Goal: Task Accomplishment & Management: Manage account settings

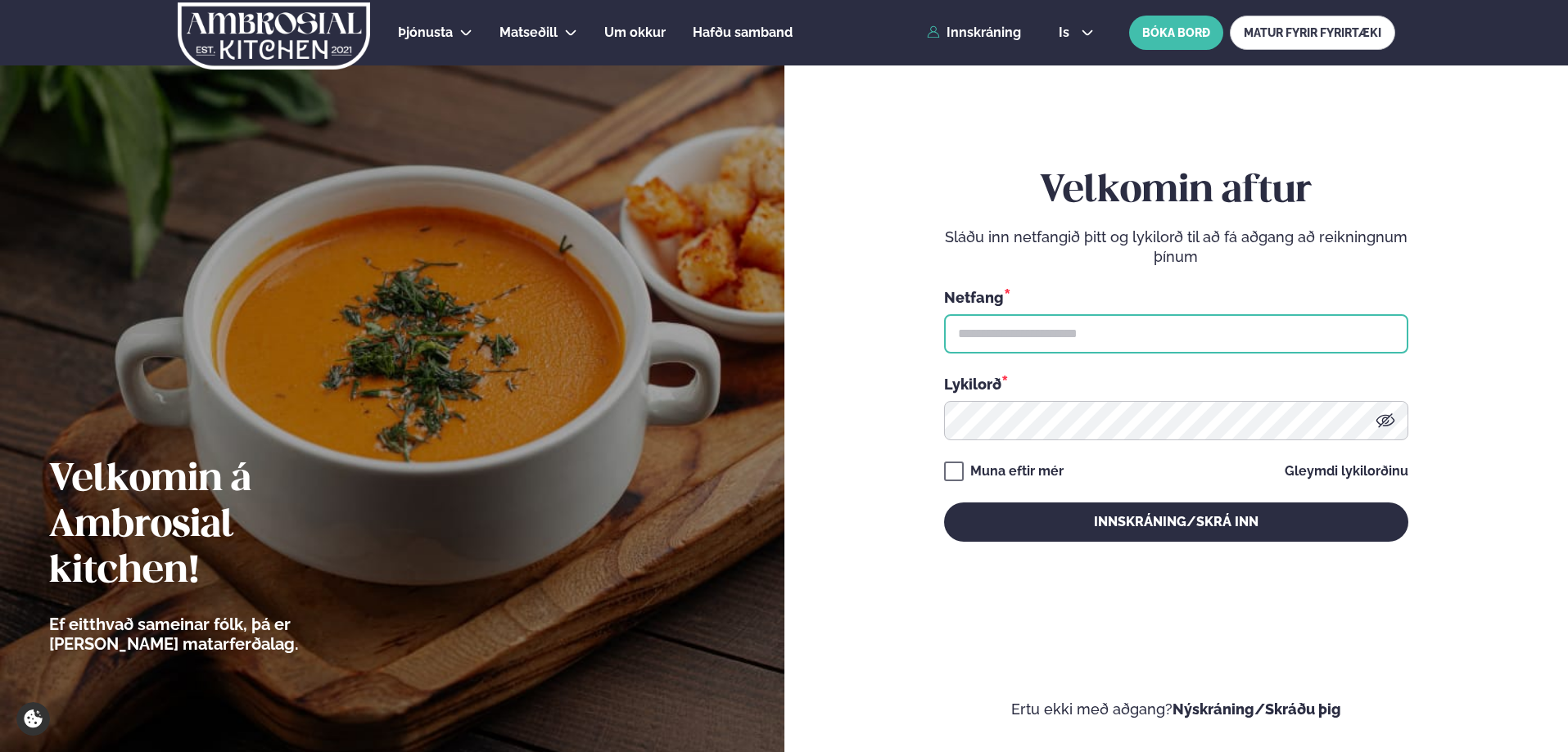
click at [1035, 333] on input "text" at bounding box center [1176, 334] width 464 height 39
type input "**********"
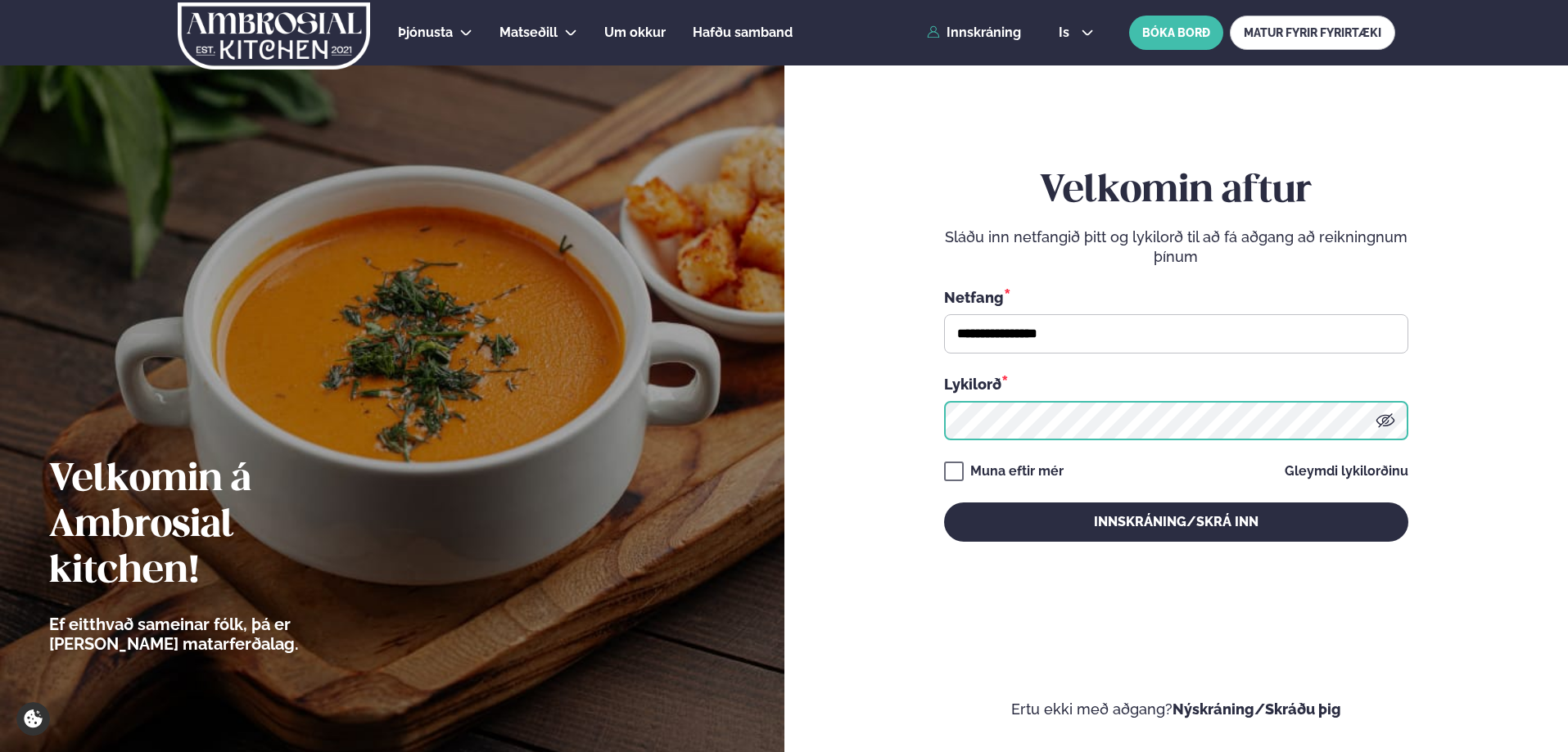
click at [944, 503] on button "Innskráning/Skrá inn" at bounding box center [1176, 522] width 464 height 39
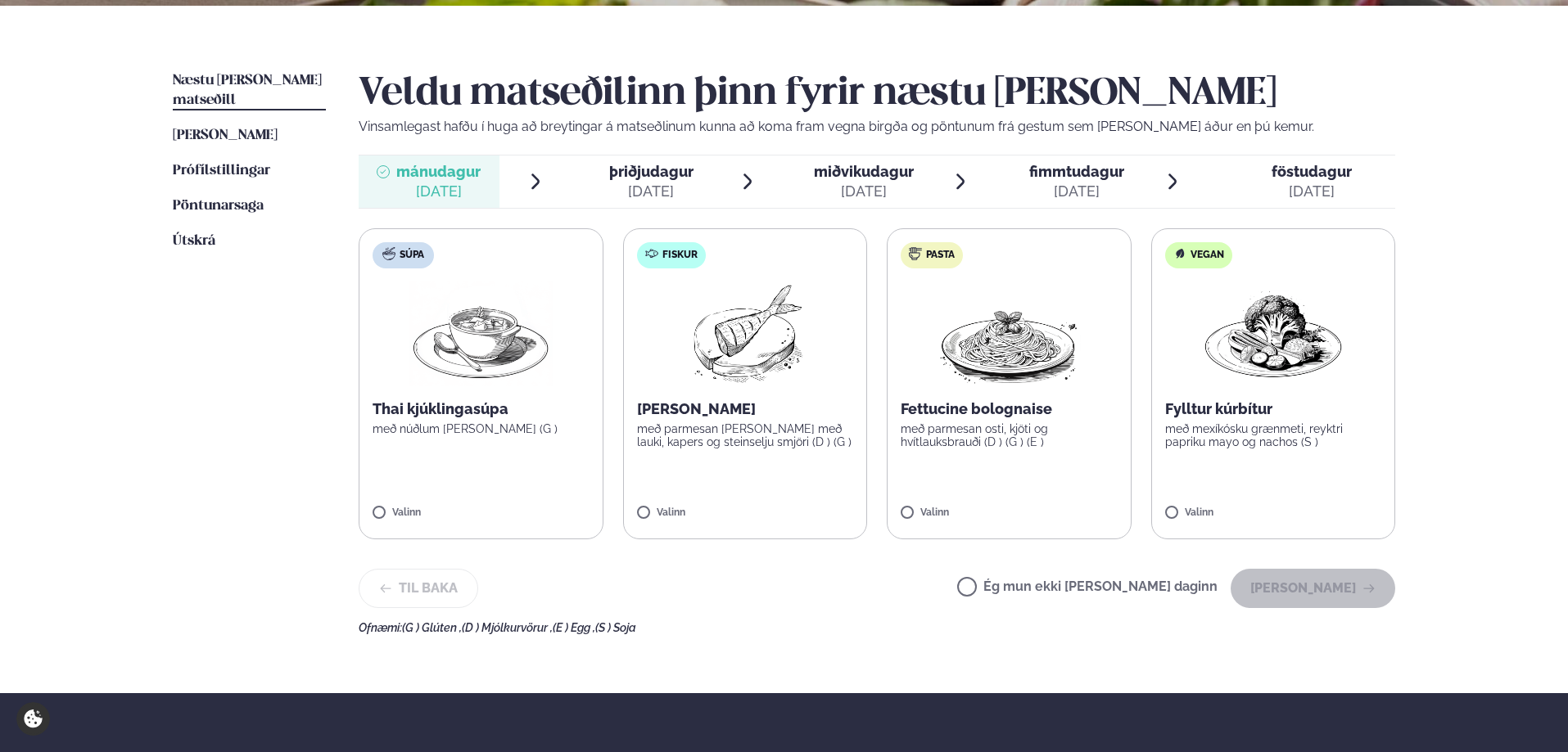
scroll to position [327, 0]
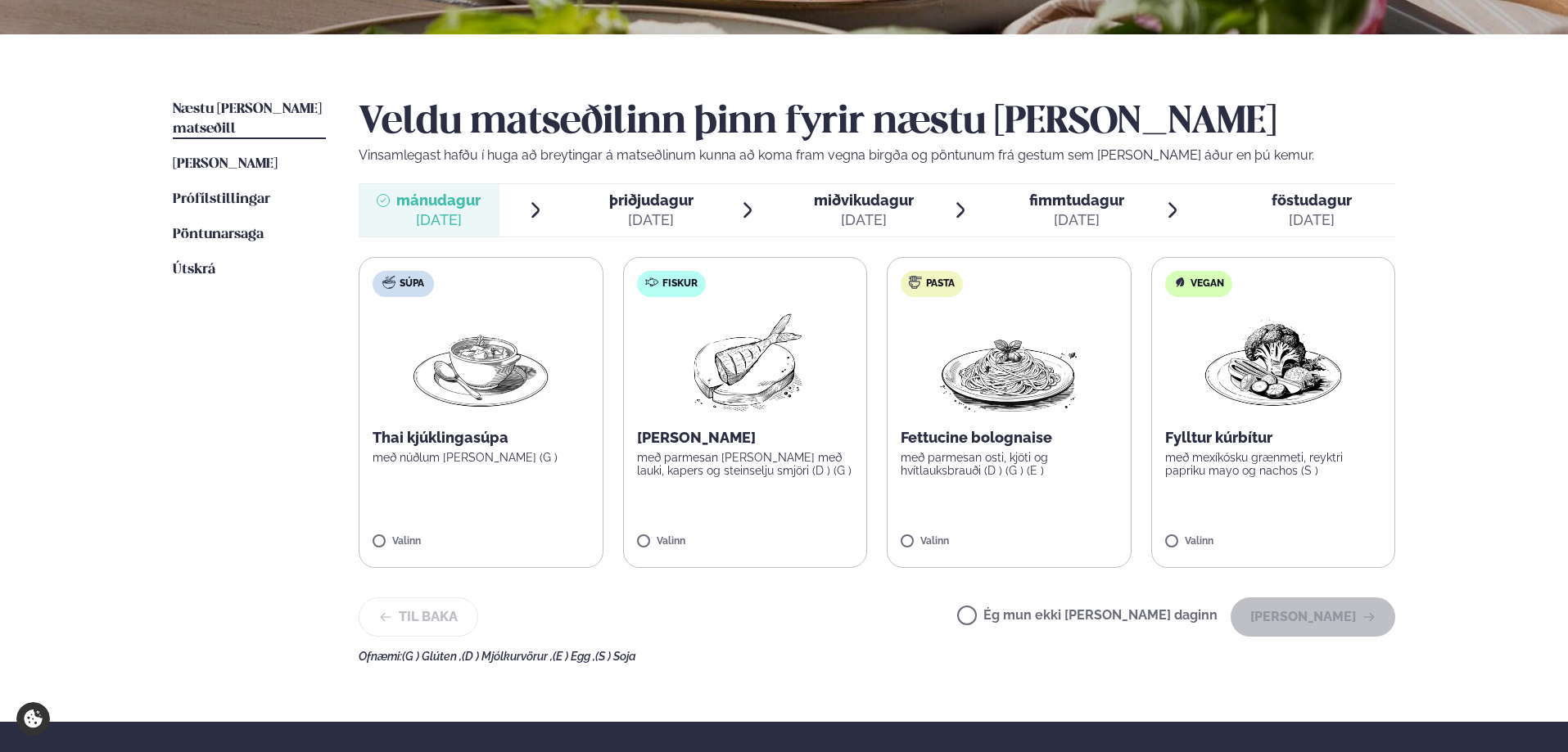
click at [1019, 614] on label "Ég mun ekki [PERSON_NAME] daginn" at bounding box center [1088, 617] width 261 height 17
click at [636, 212] on div "[DATE]" at bounding box center [651, 219] width 84 height 19
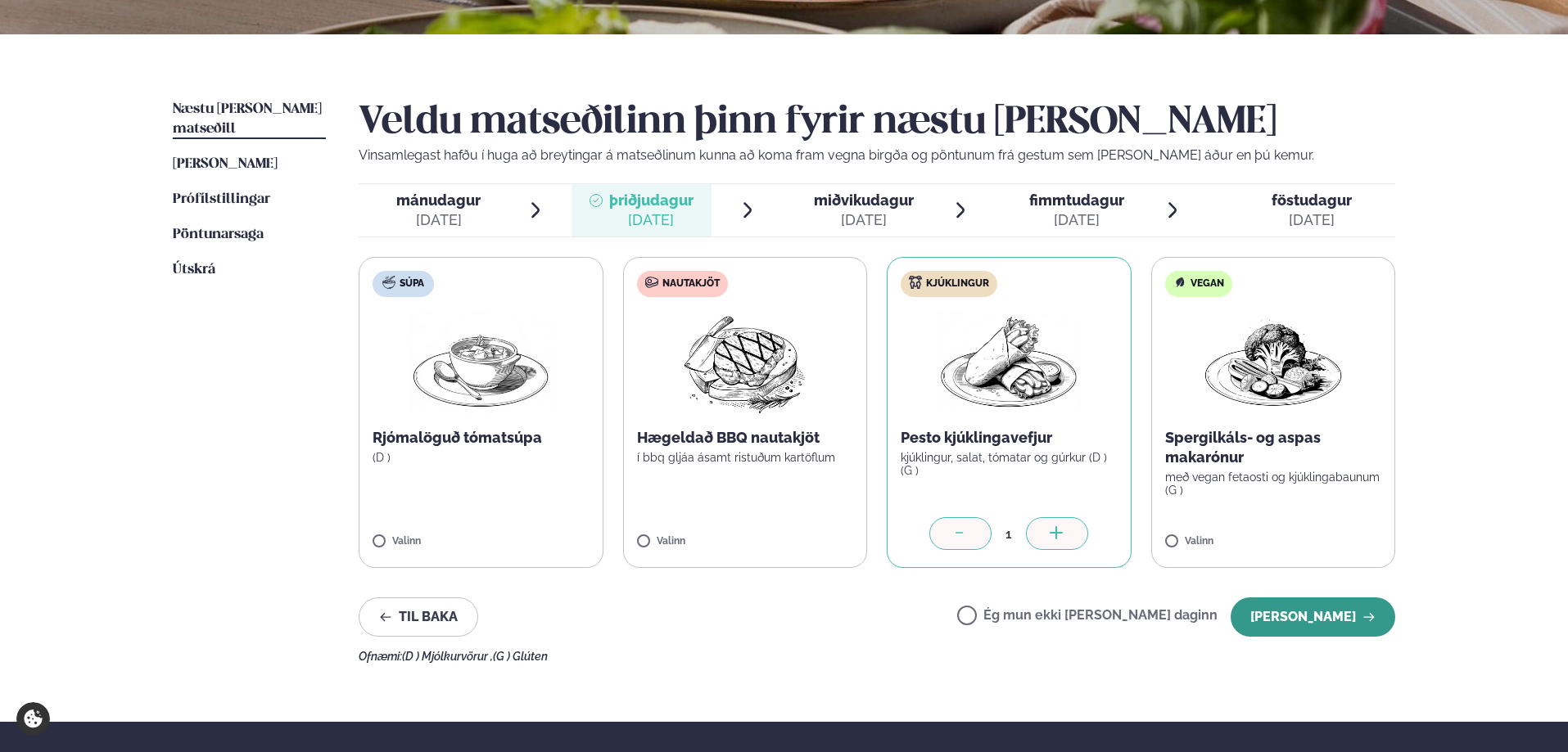
click at [1303, 617] on button "[PERSON_NAME]" at bounding box center [1313, 617] width 164 height 39
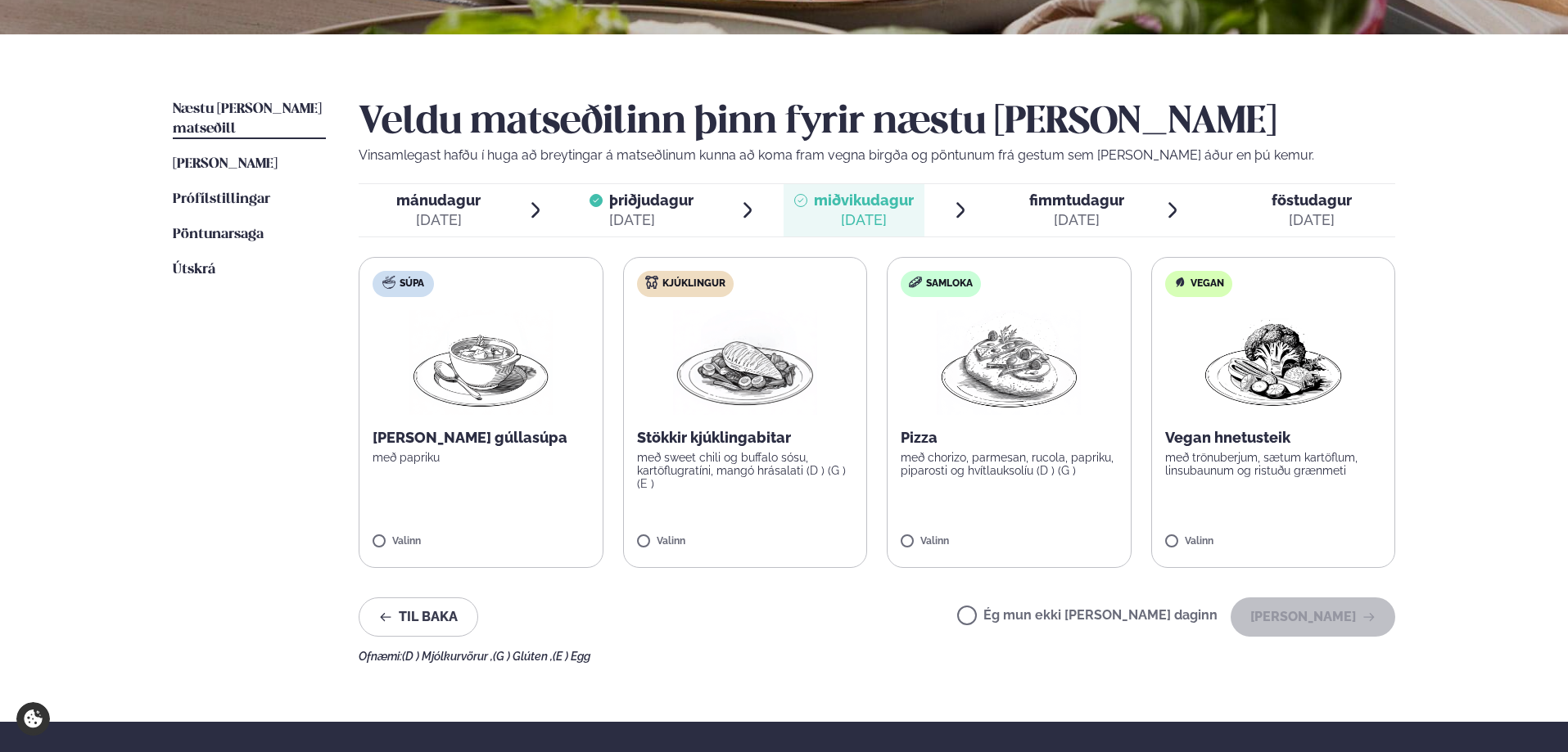
click at [1021, 615] on label "Ég mun ekki [PERSON_NAME] daginn" at bounding box center [1088, 617] width 261 height 17
click at [1298, 613] on button "[PERSON_NAME]" at bounding box center [1313, 617] width 164 height 39
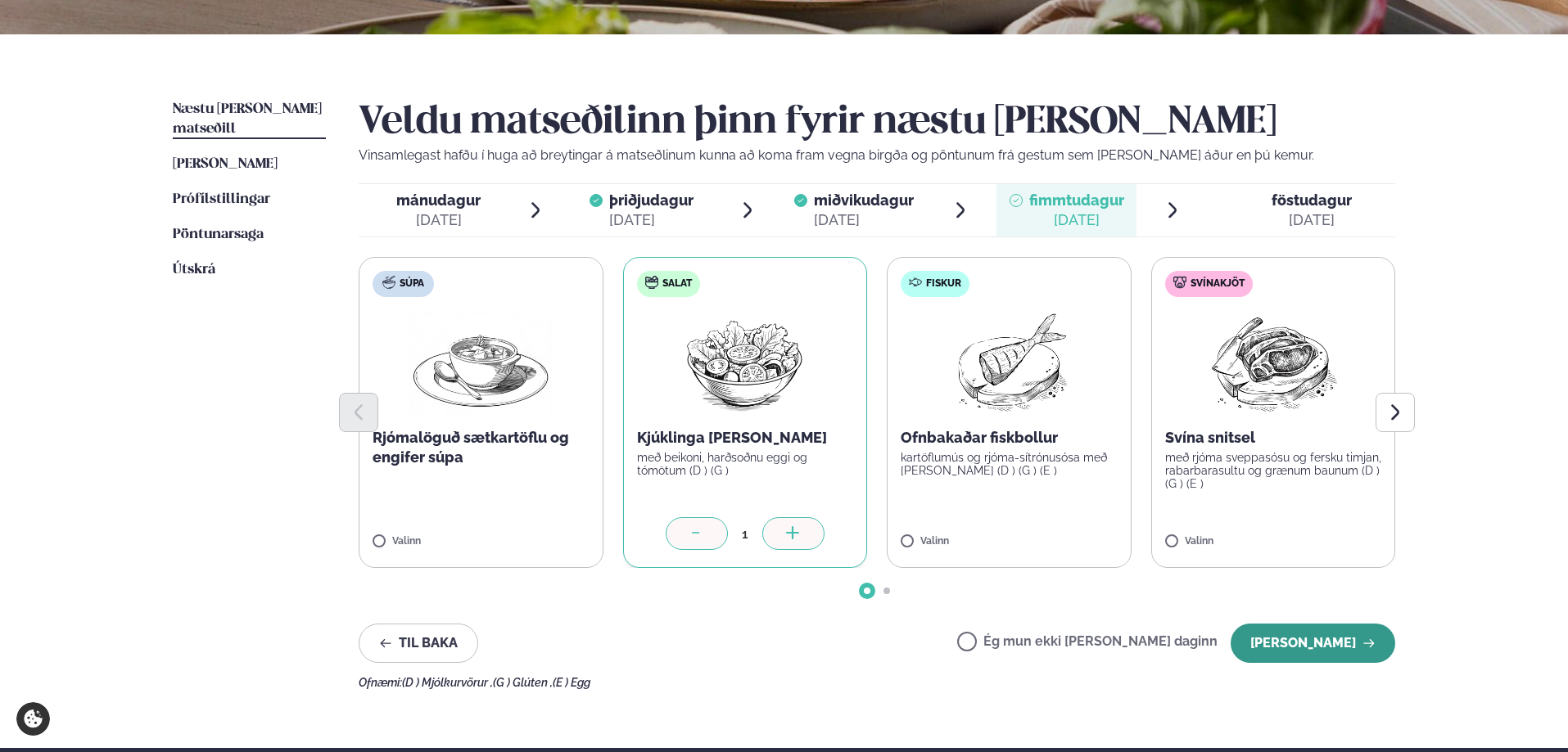
click at [1284, 637] on button "[PERSON_NAME]" at bounding box center [1313, 643] width 164 height 39
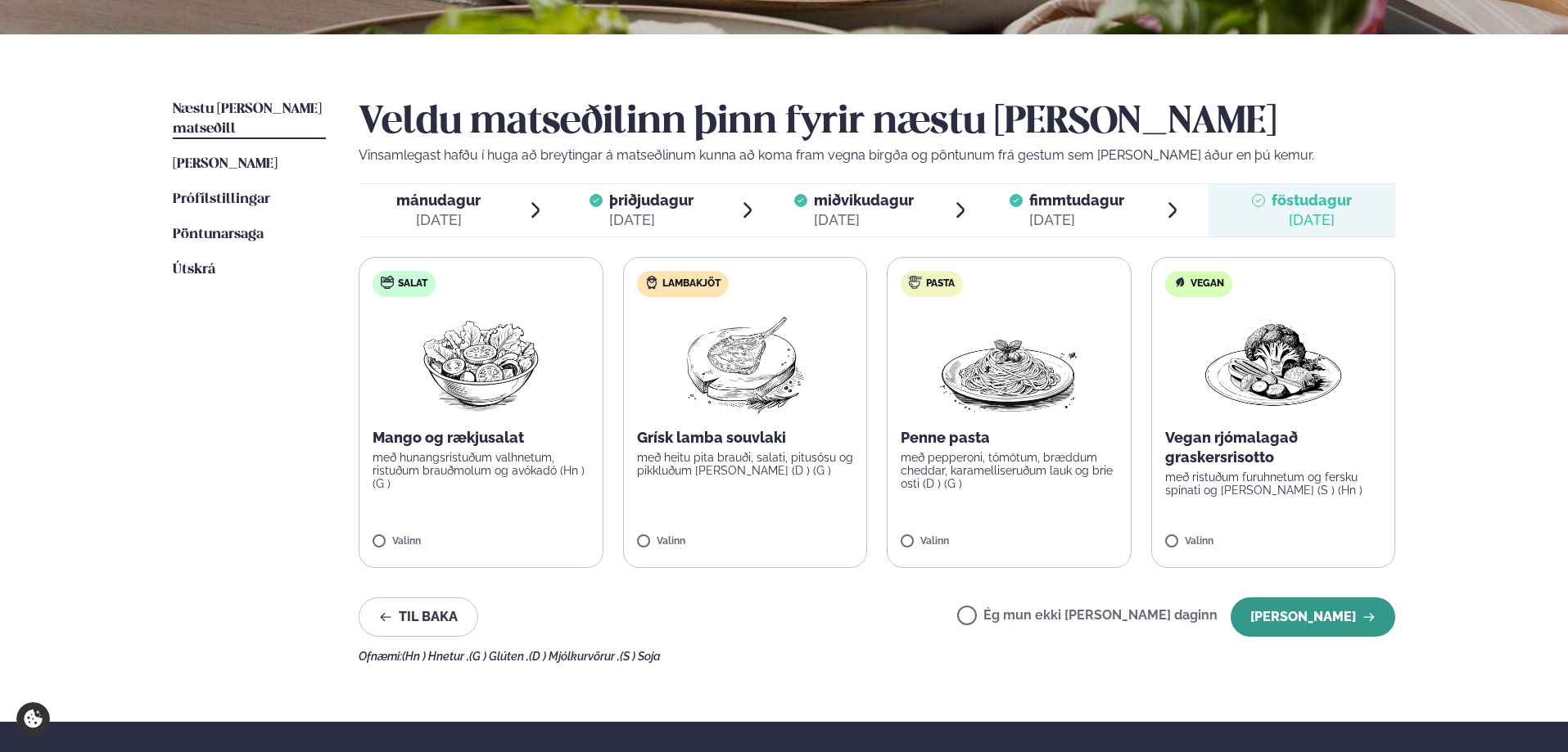
click at [1318, 620] on button "[PERSON_NAME]" at bounding box center [1313, 617] width 164 height 39
